Goal: Task Accomplishment & Management: Use online tool/utility

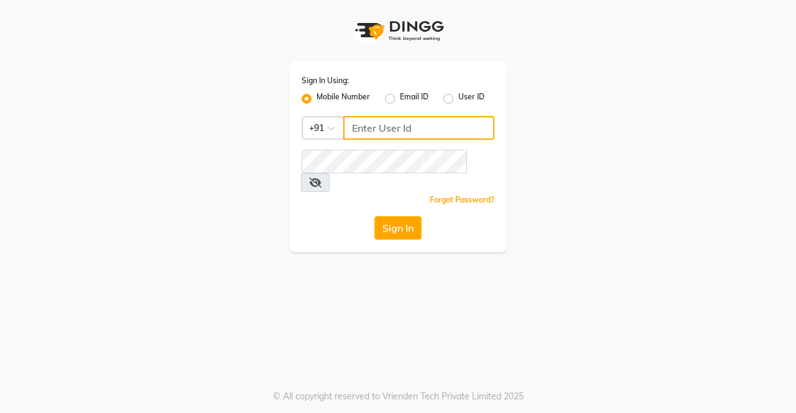
click at [382, 125] on input "Username" at bounding box center [418, 128] width 151 height 24
type input "95705676544"
type input "9570567654"
paste input "9570567654"
type input "9570567654"
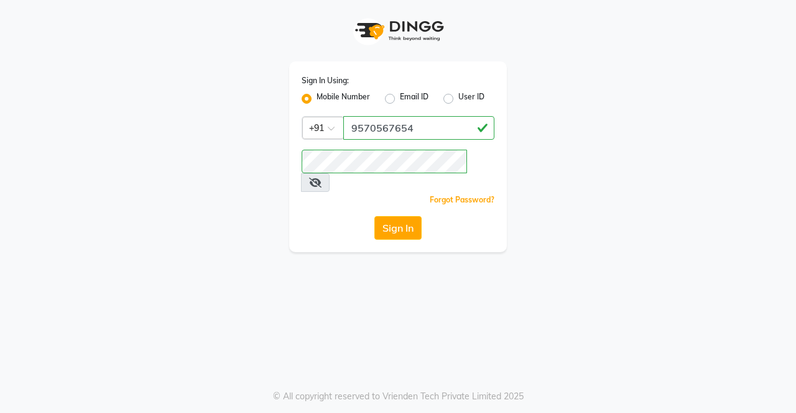
click at [337, 192] on div "Sign In Using: Mobile Number Email ID User ID Country Code × [PHONE_NUMBER] Rem…" at bounding box center [398, 157] width 218 height 191
click at [399, 216] on button "Sign In" at bounding box center [397, 228] width 47 height 24
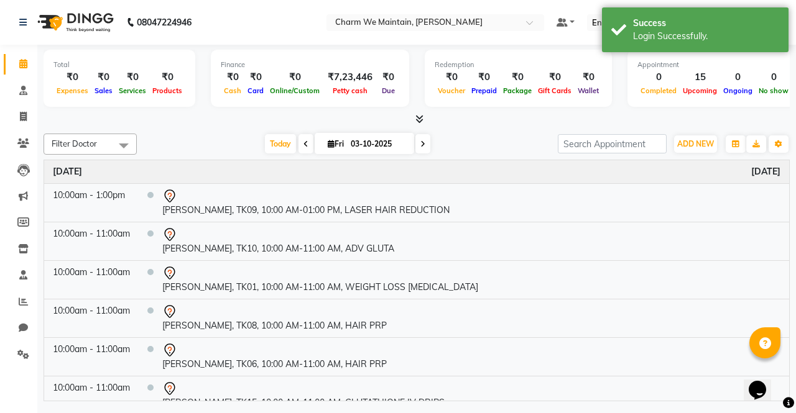
click at [419, 120] on icon at bounding box center [419, 118] width 8 height 9
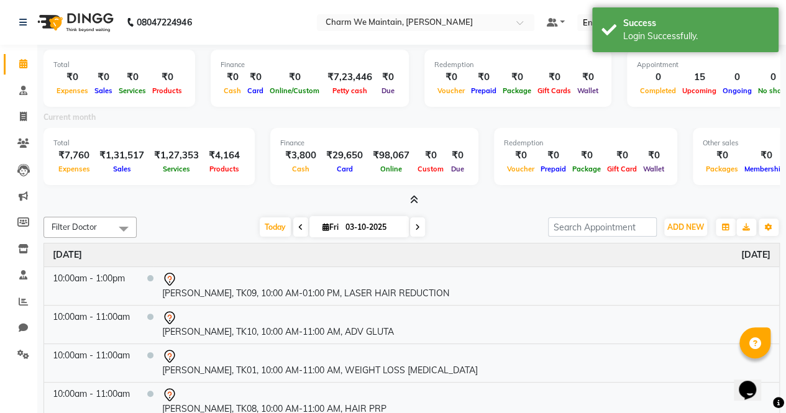
click at [412, 195] on icon at bounding box center [414, 199] width 8 height 9
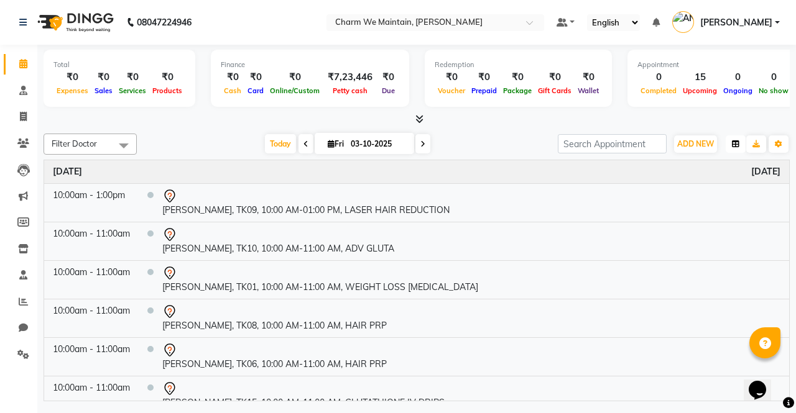
click at [741, 143] on button "button" at bounding box center [735, 144] width 20 height 17
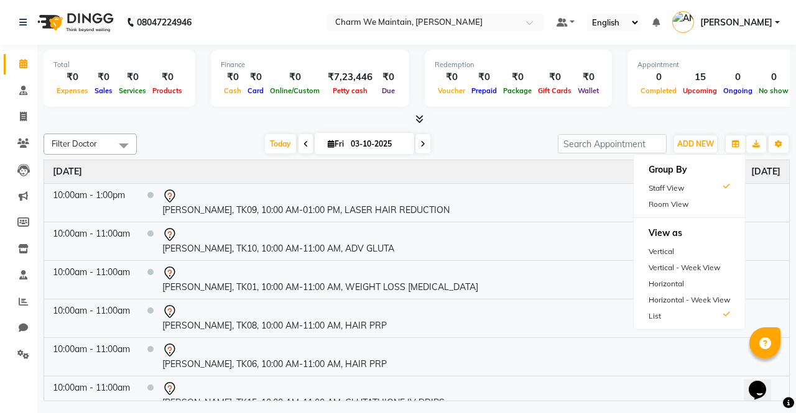
click at [489, 137] on div "[DATE] [DATE]" at bounding box center [347, 144] width 408 height 19
